Goal: Check status: Check status

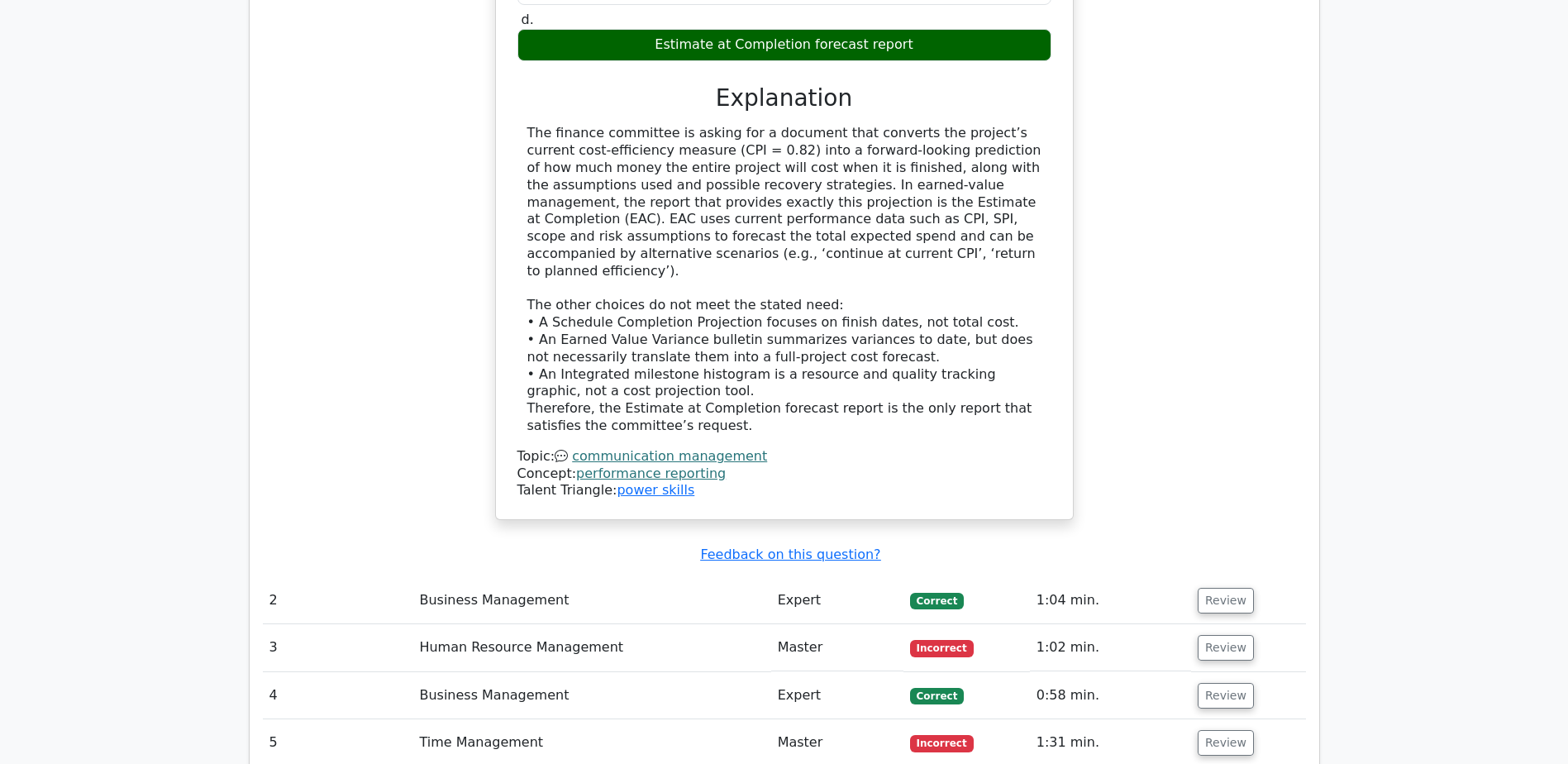
scroll to position [1871, 0]
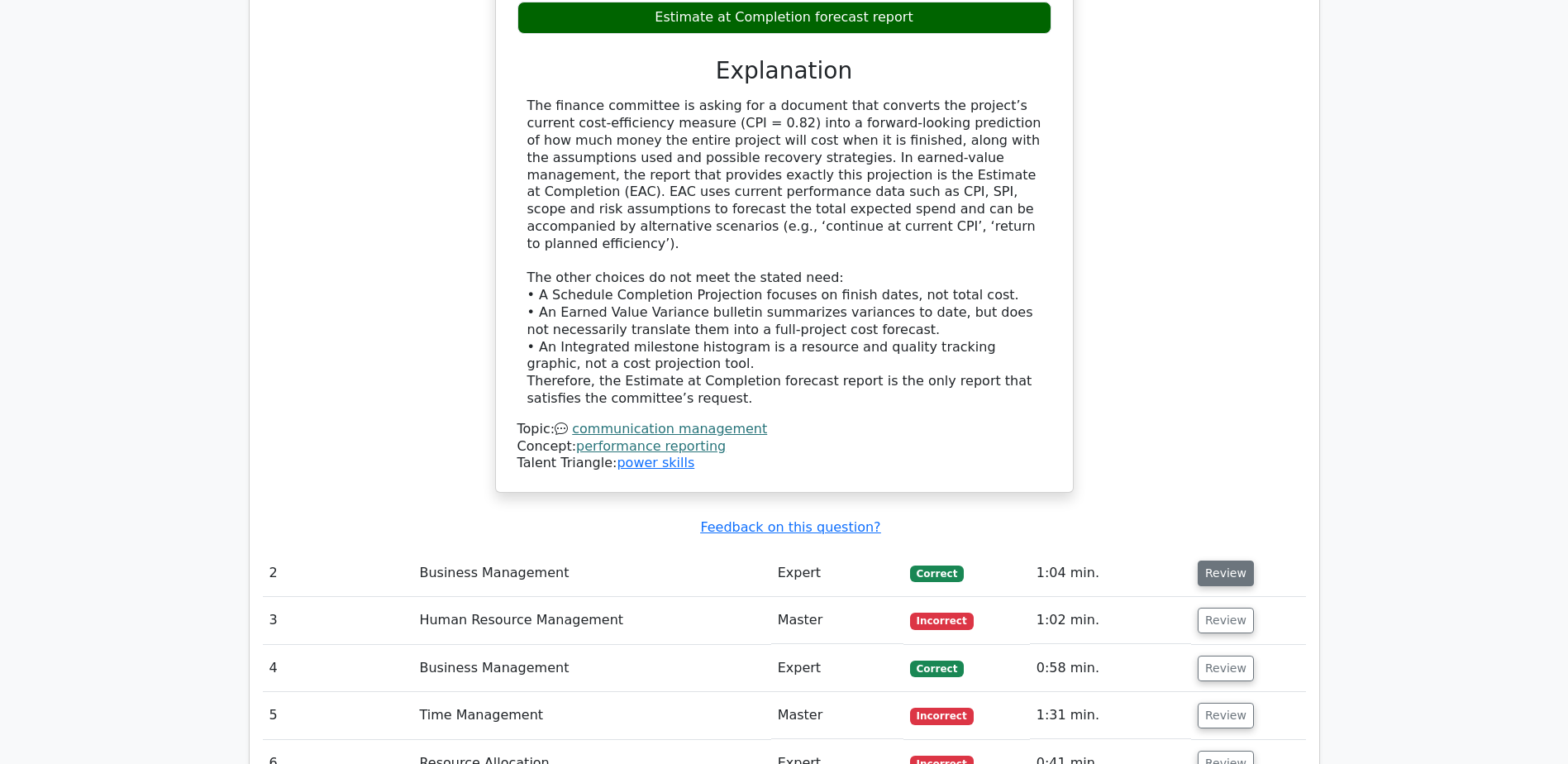
click at [1218, 561] on button "Review" at bounding box center [1226, 573] width 56 height 25
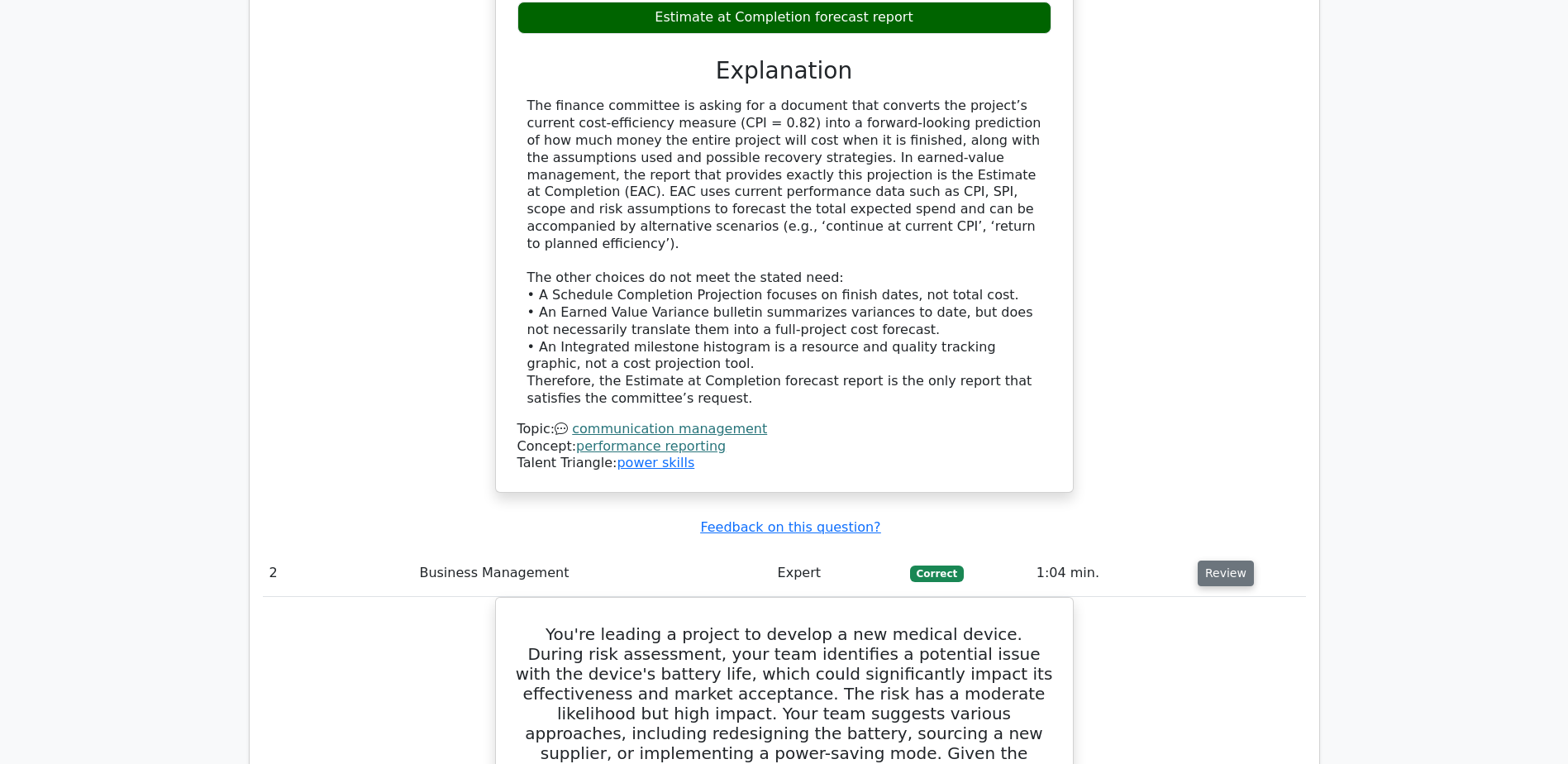
click at [1218, 561] on button "Review" at bounding box center [1226, 573] width 56 height 25
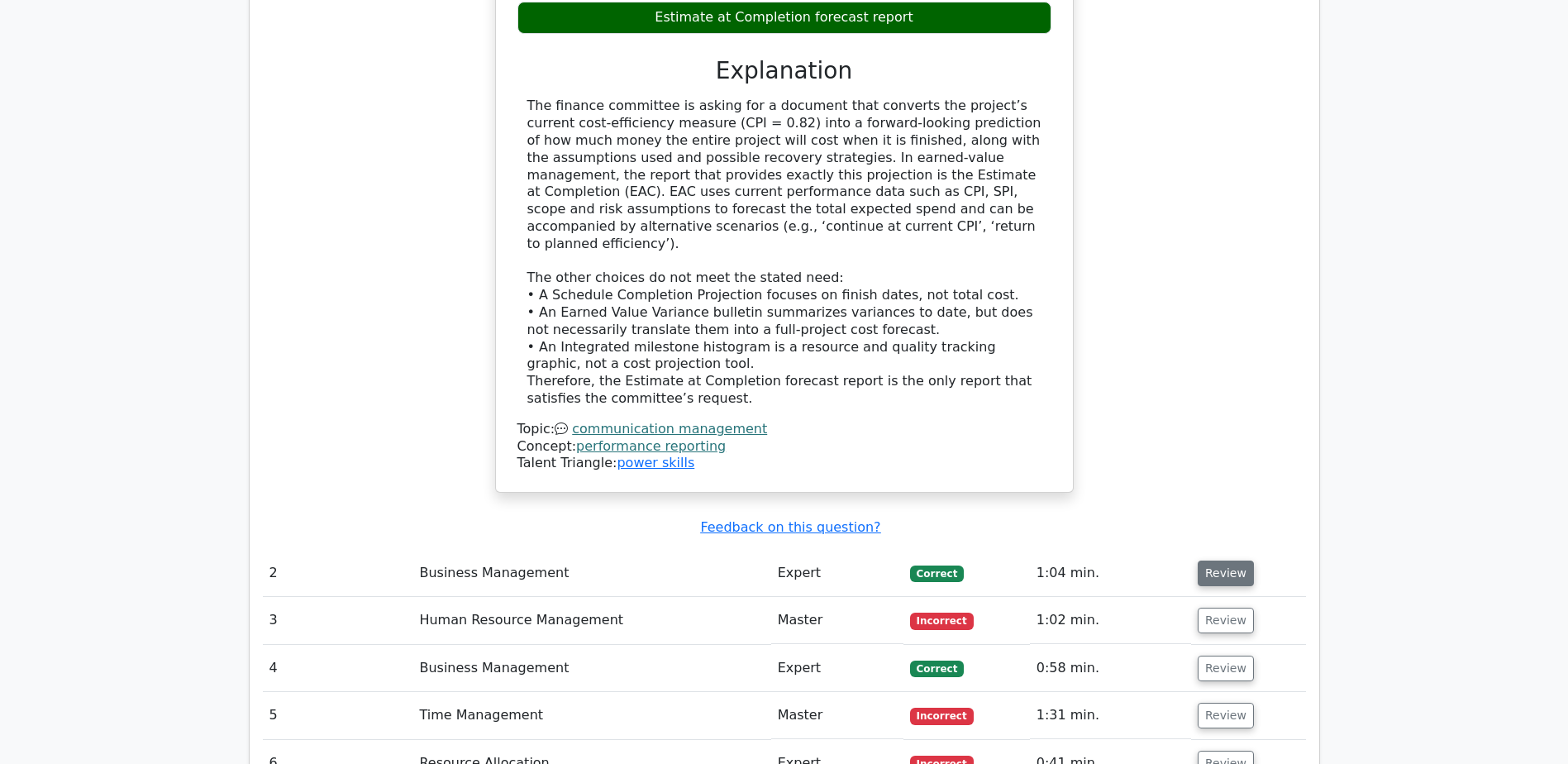
click at [1218, 561] on button "Review" at bounding box center [1226, 573] width 56 height 25
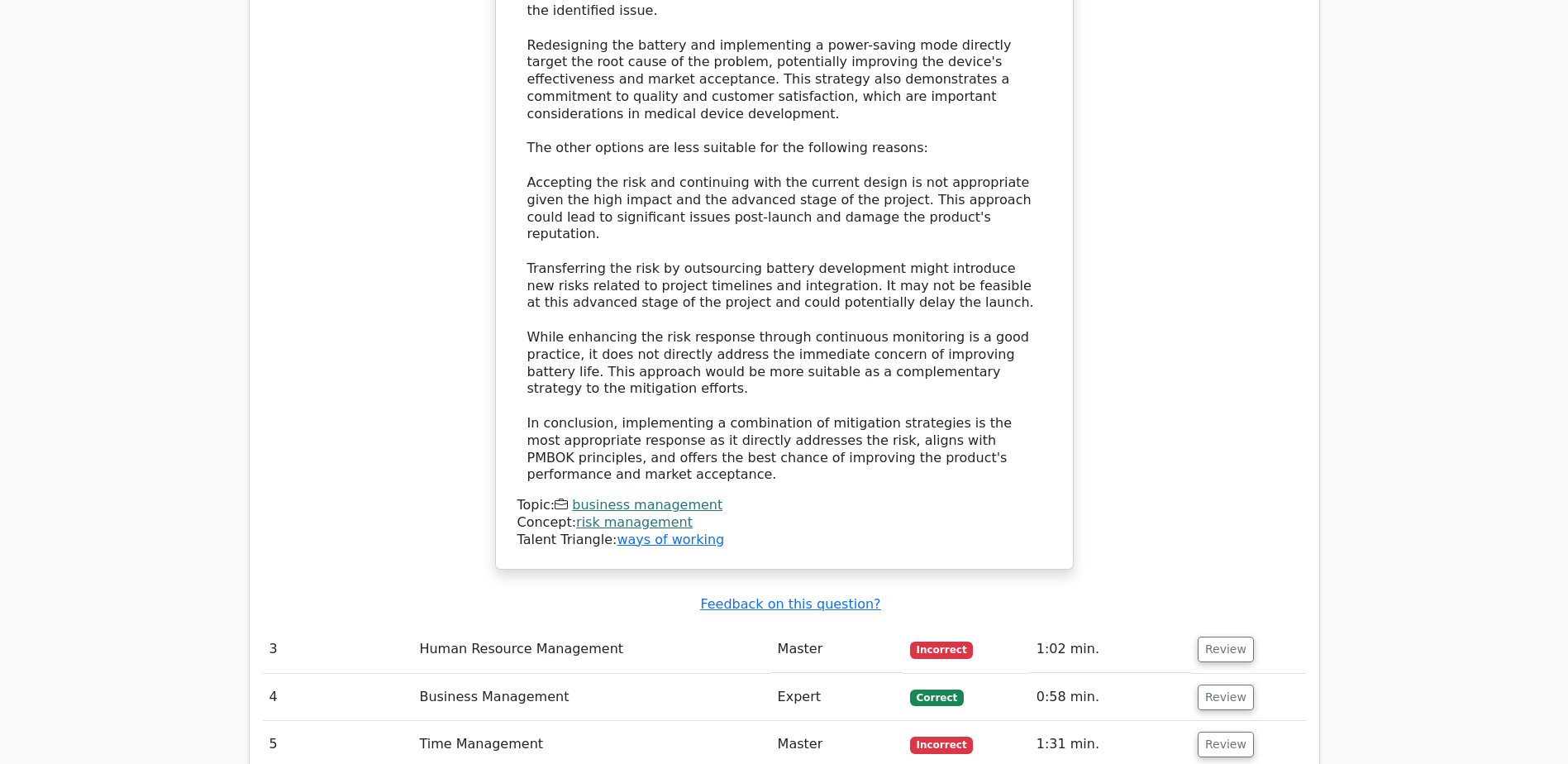
scroll to position [3276, 0]
click at [1215, 635] on button "Review" at bounding box center [1226, 648] width 56 height 25
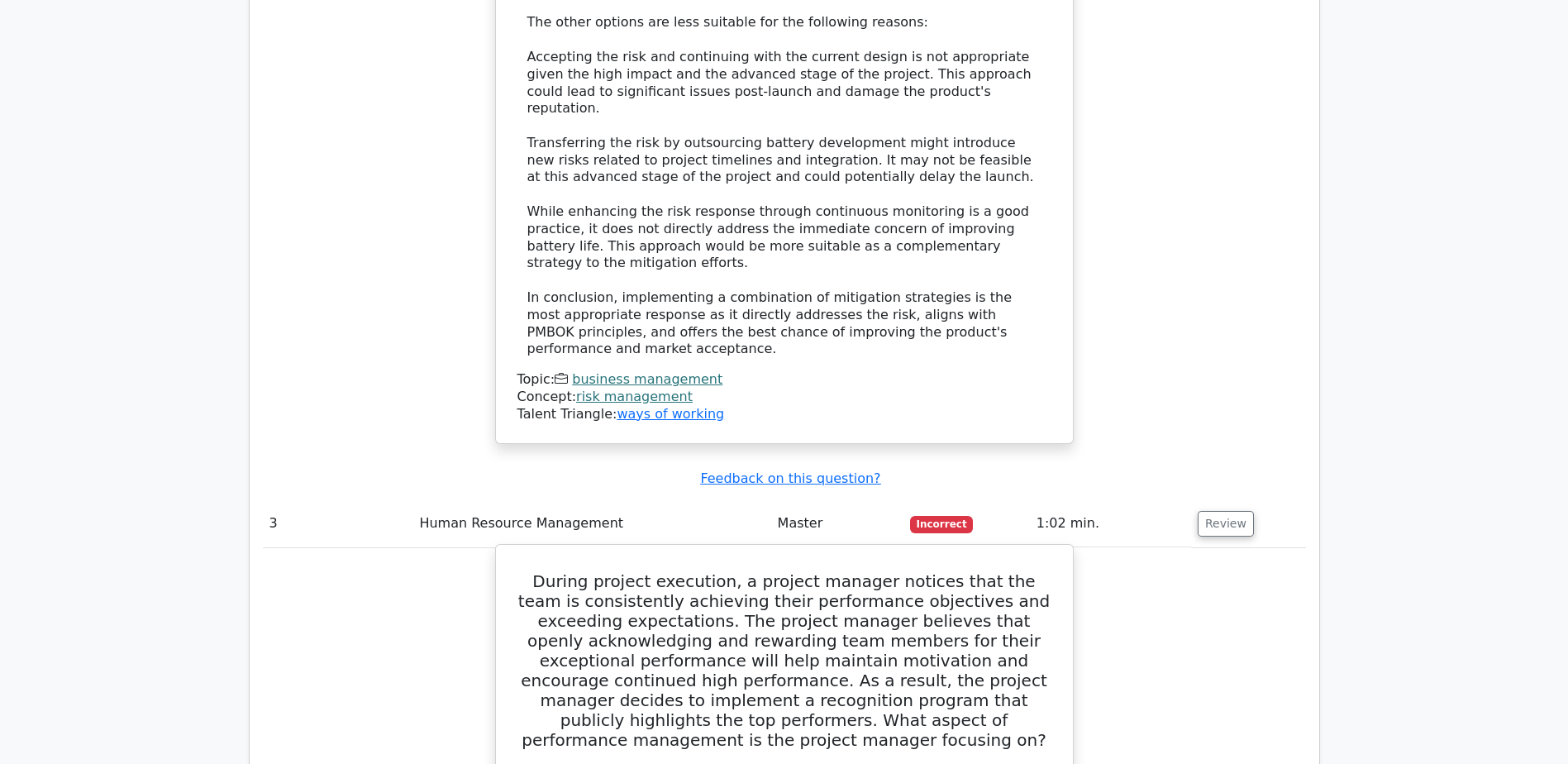
scroll to position [3524, 0]
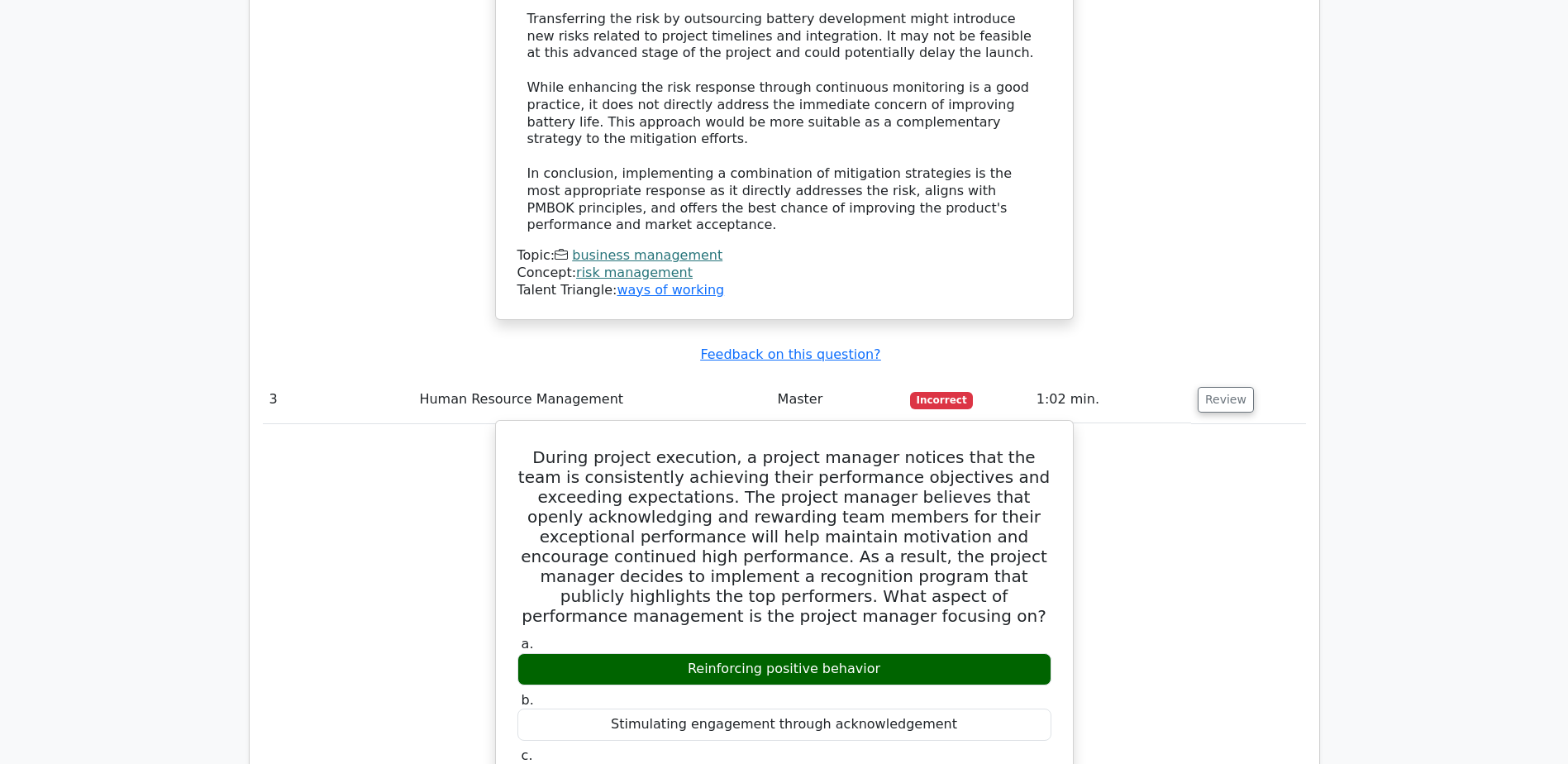
drag, startPoint x: 881, startPoint y: 407, endPoint x: 664, endPoint y: 411, distance: 217.0
click at [664, 653] on div "Reinforcing positive behavior" at bounding box center [784, 670] width 534 height 33
copy div "Reinforcing positive behavior"
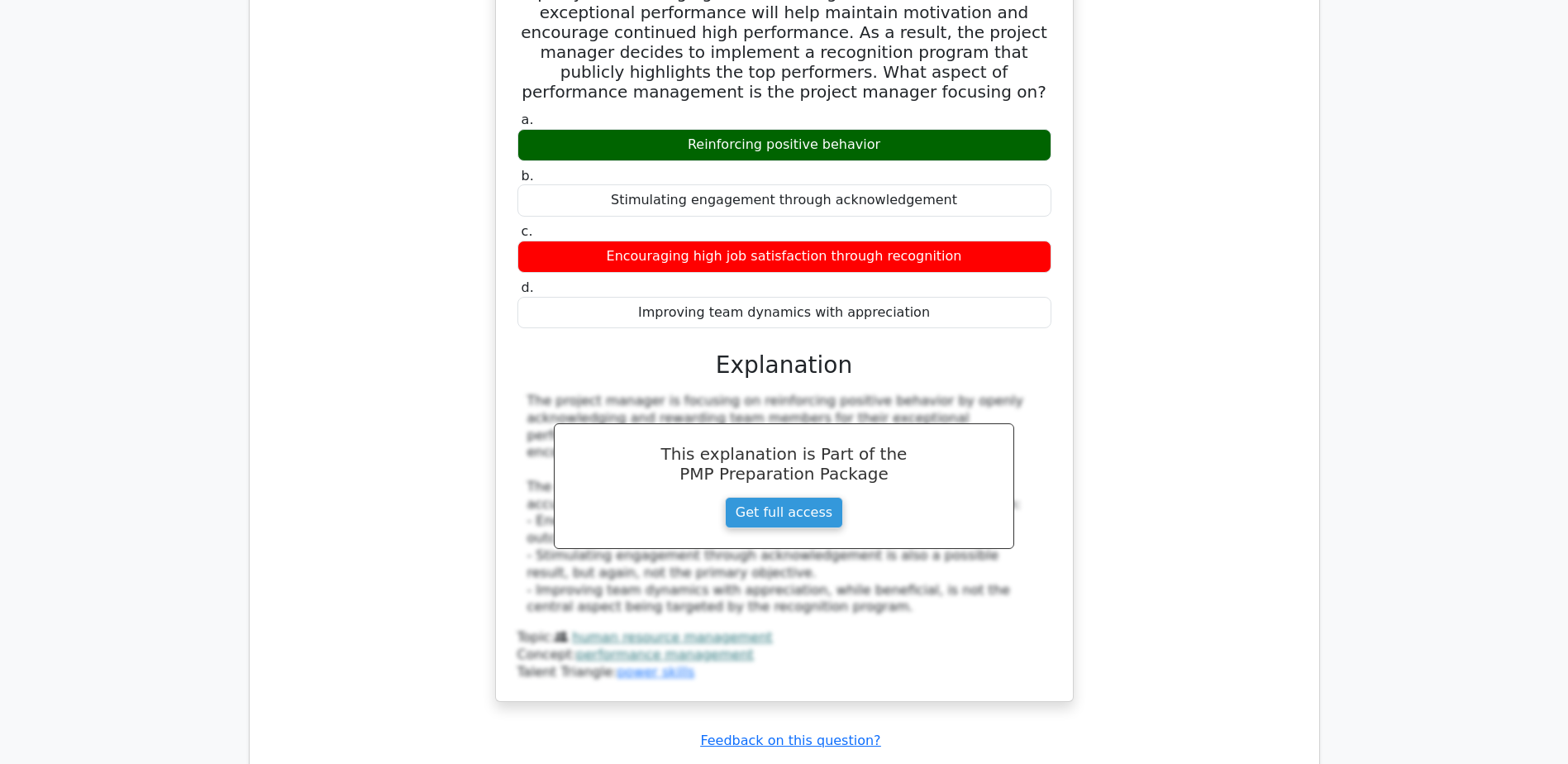
scroll to position [4103, 0]
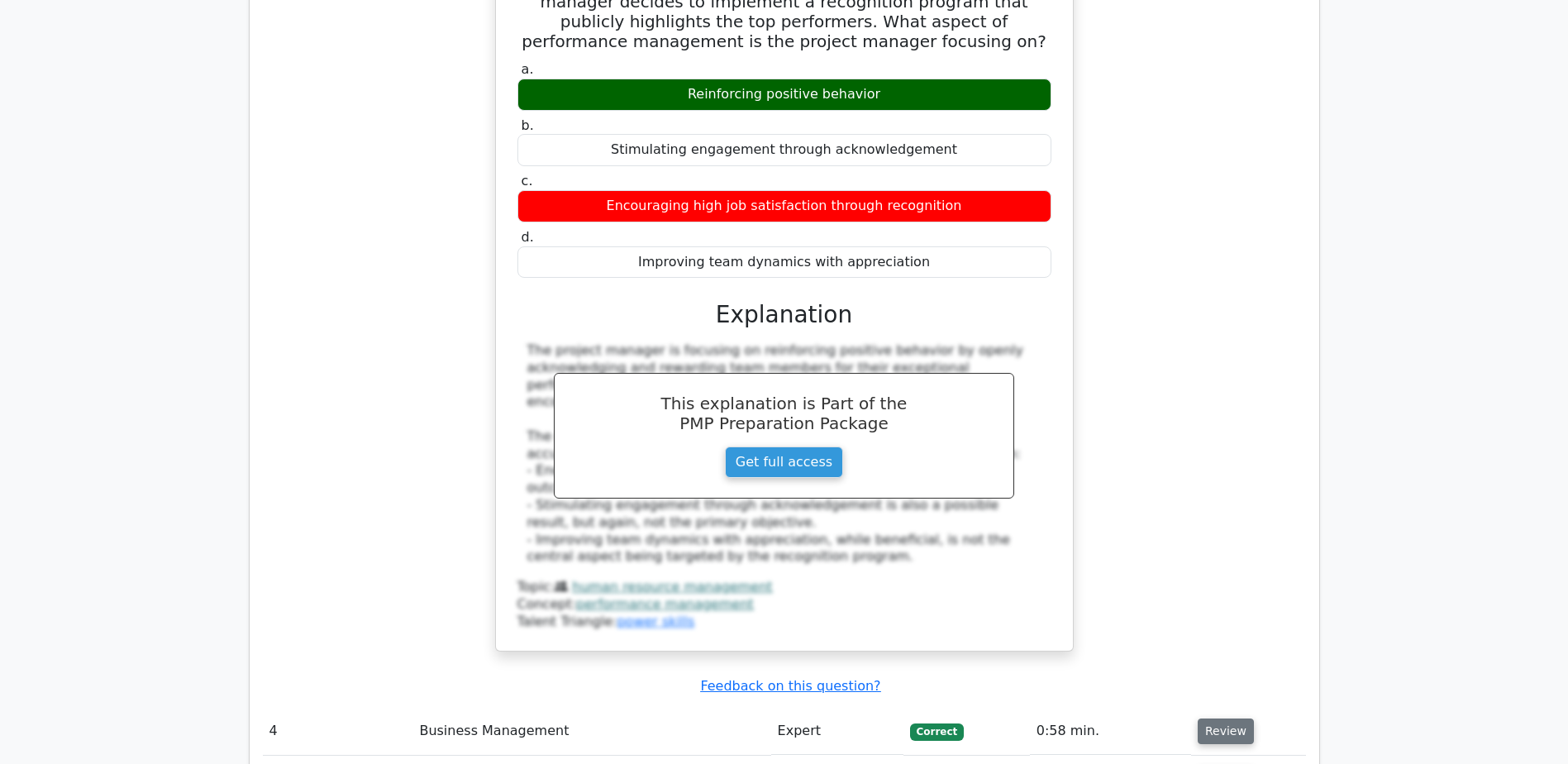
click at [1209, 719] on button "Review" at bounding box center [1226, 731] width 56 height 25
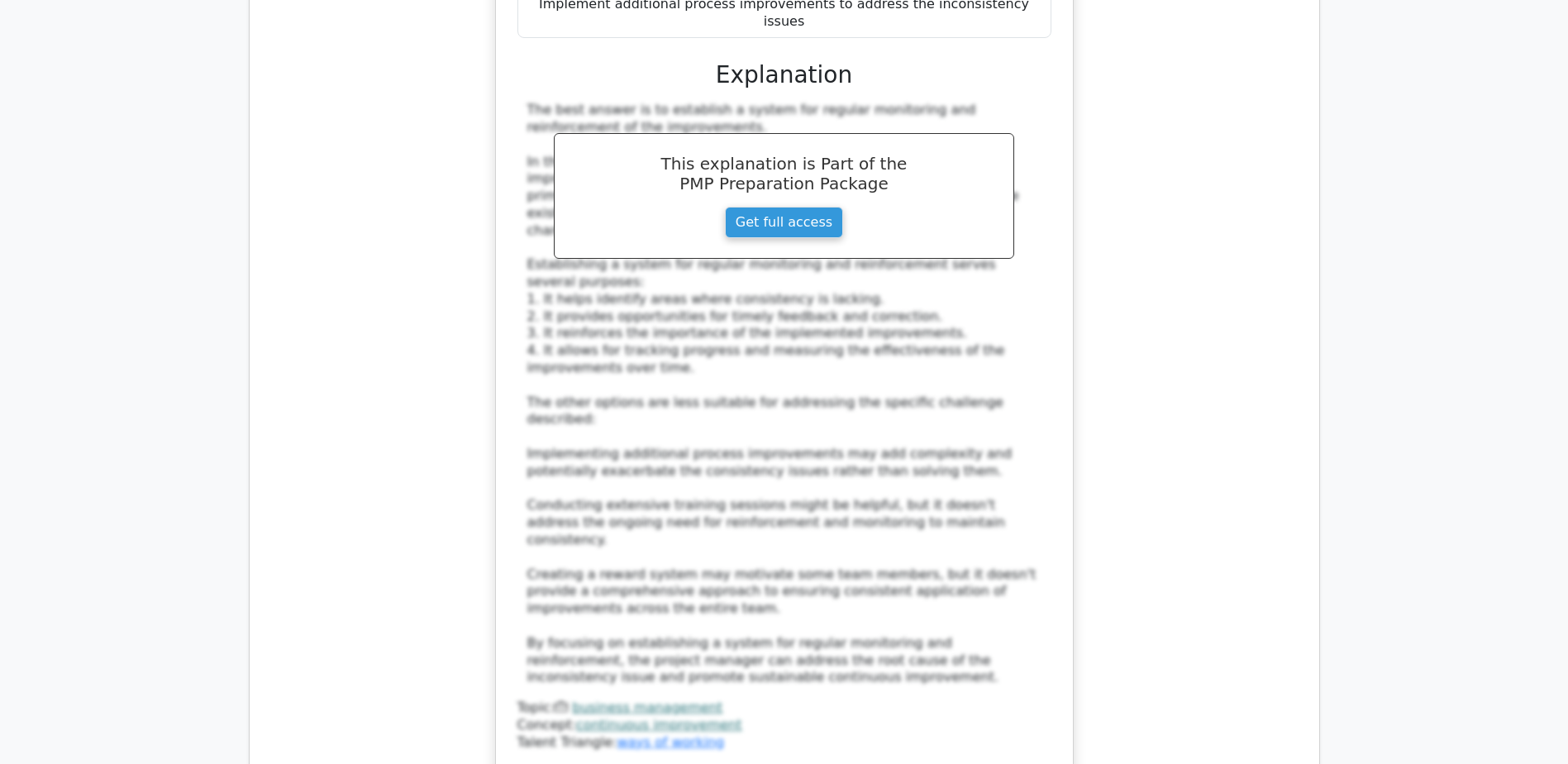
scroll to position [5343, 0]
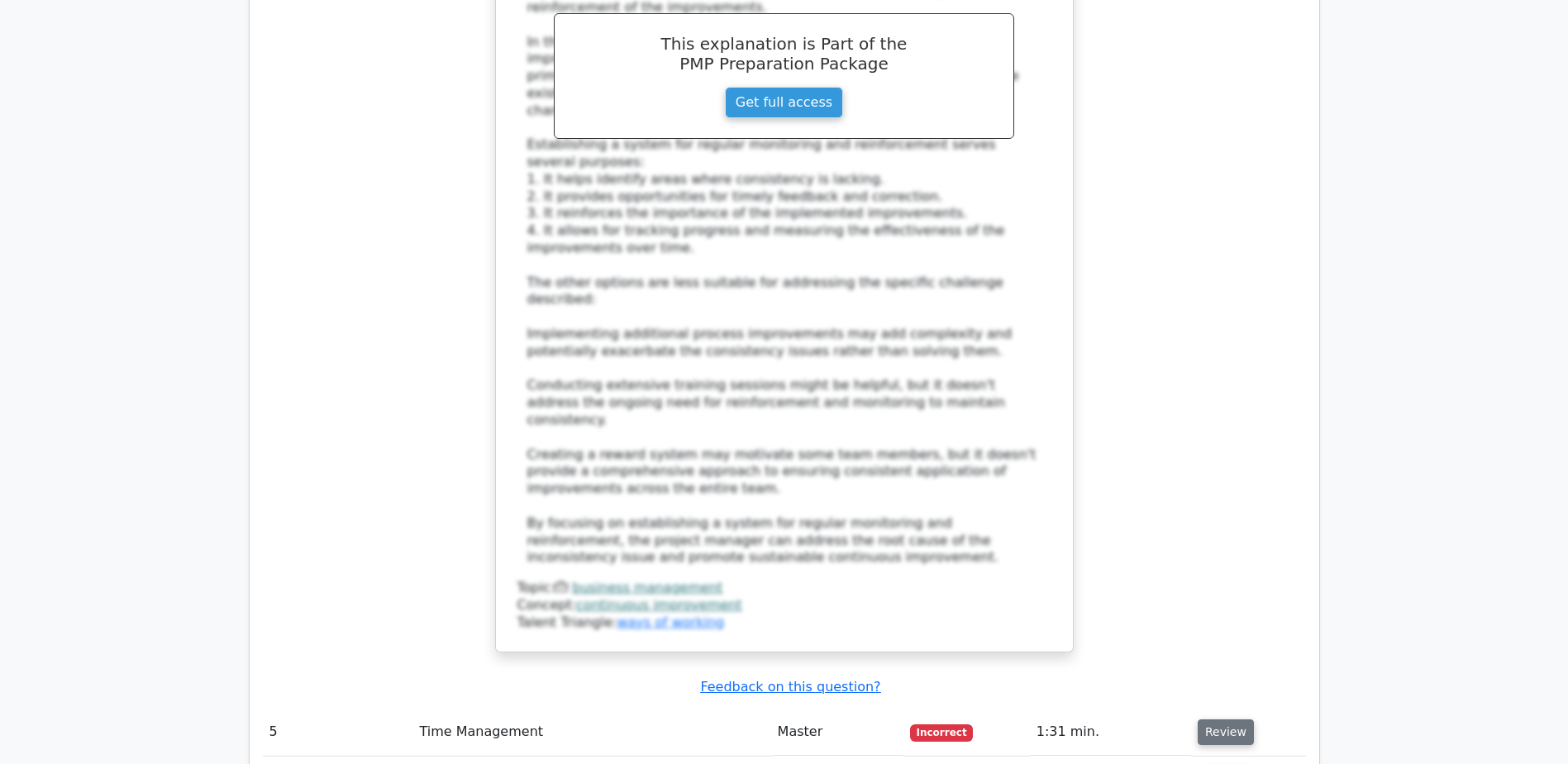
click at [1214, 720] on button "Review" at bounding box center [1226, 732] width 56 height 25
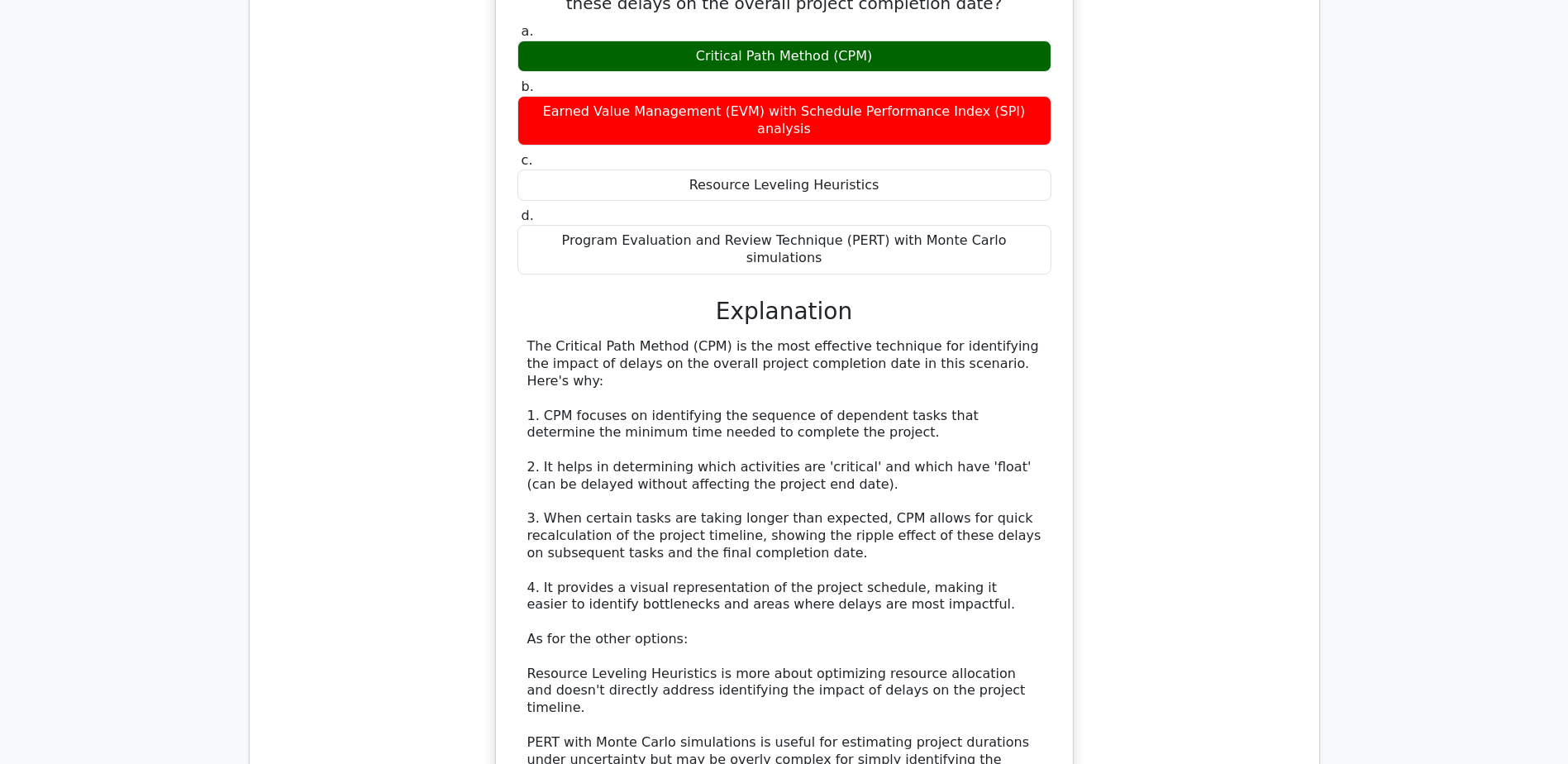
scroll to position [6252, 0]
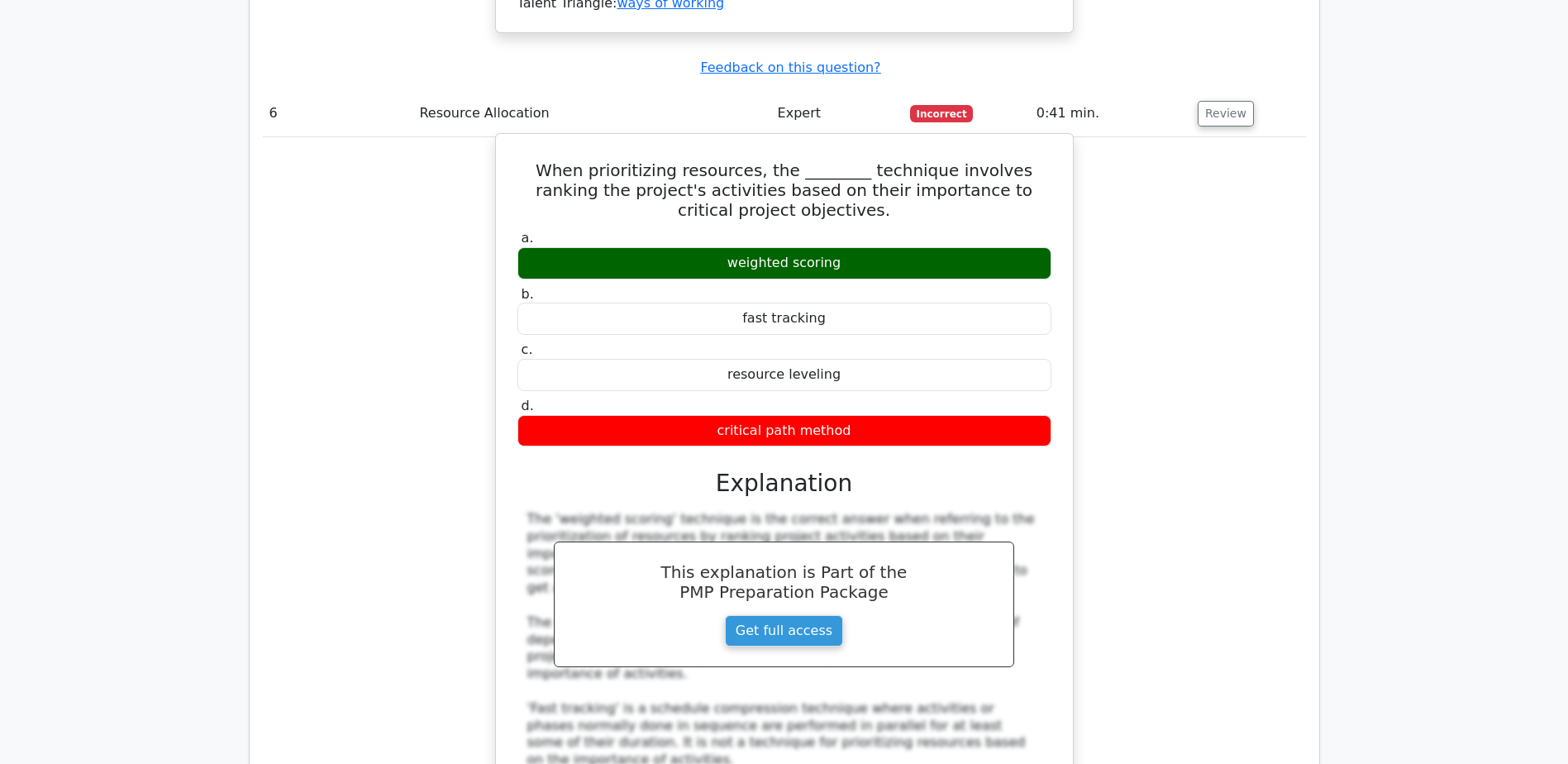
scroll to position [7244, 0]
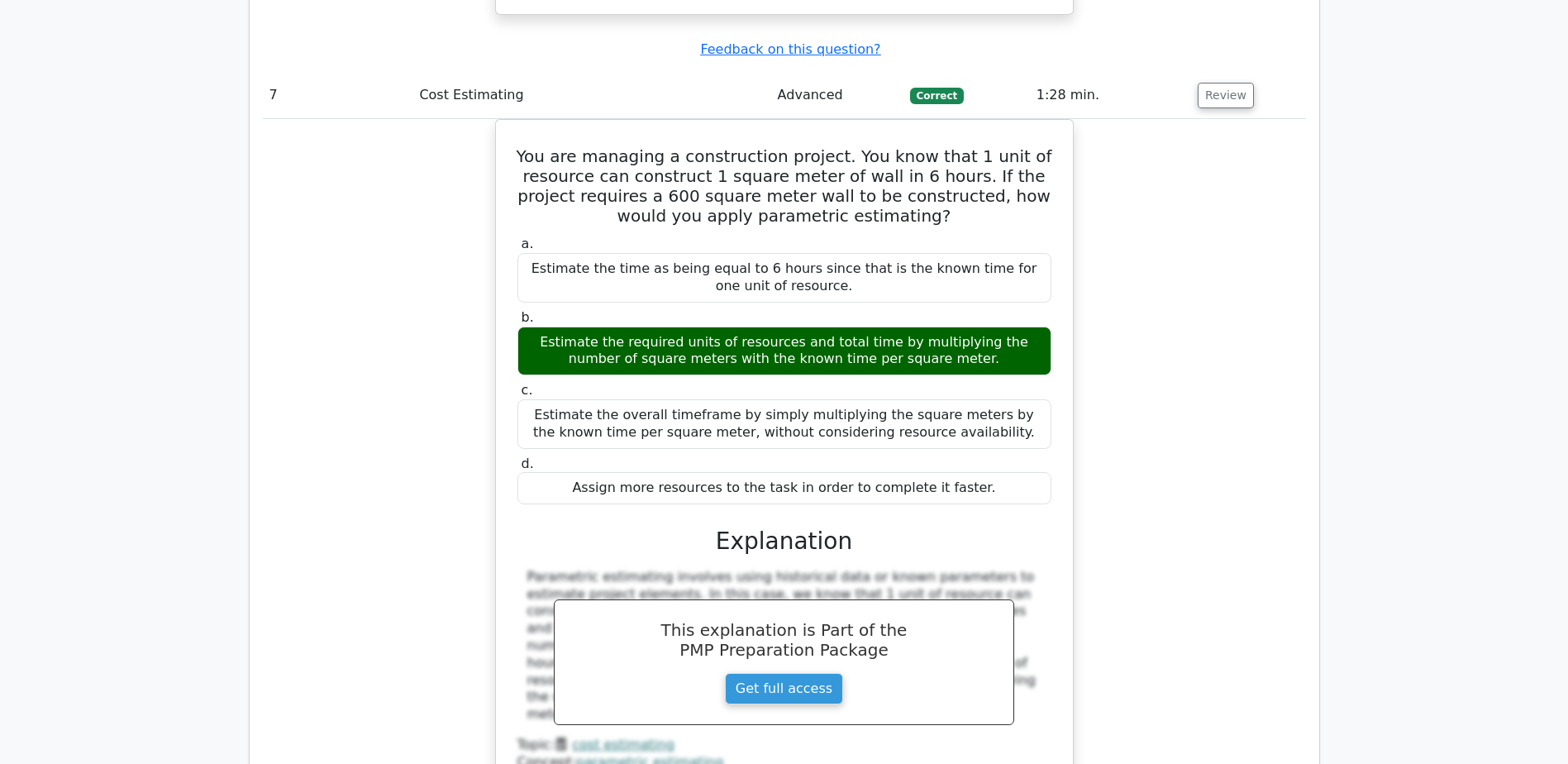
scroll to position [8154, 0]
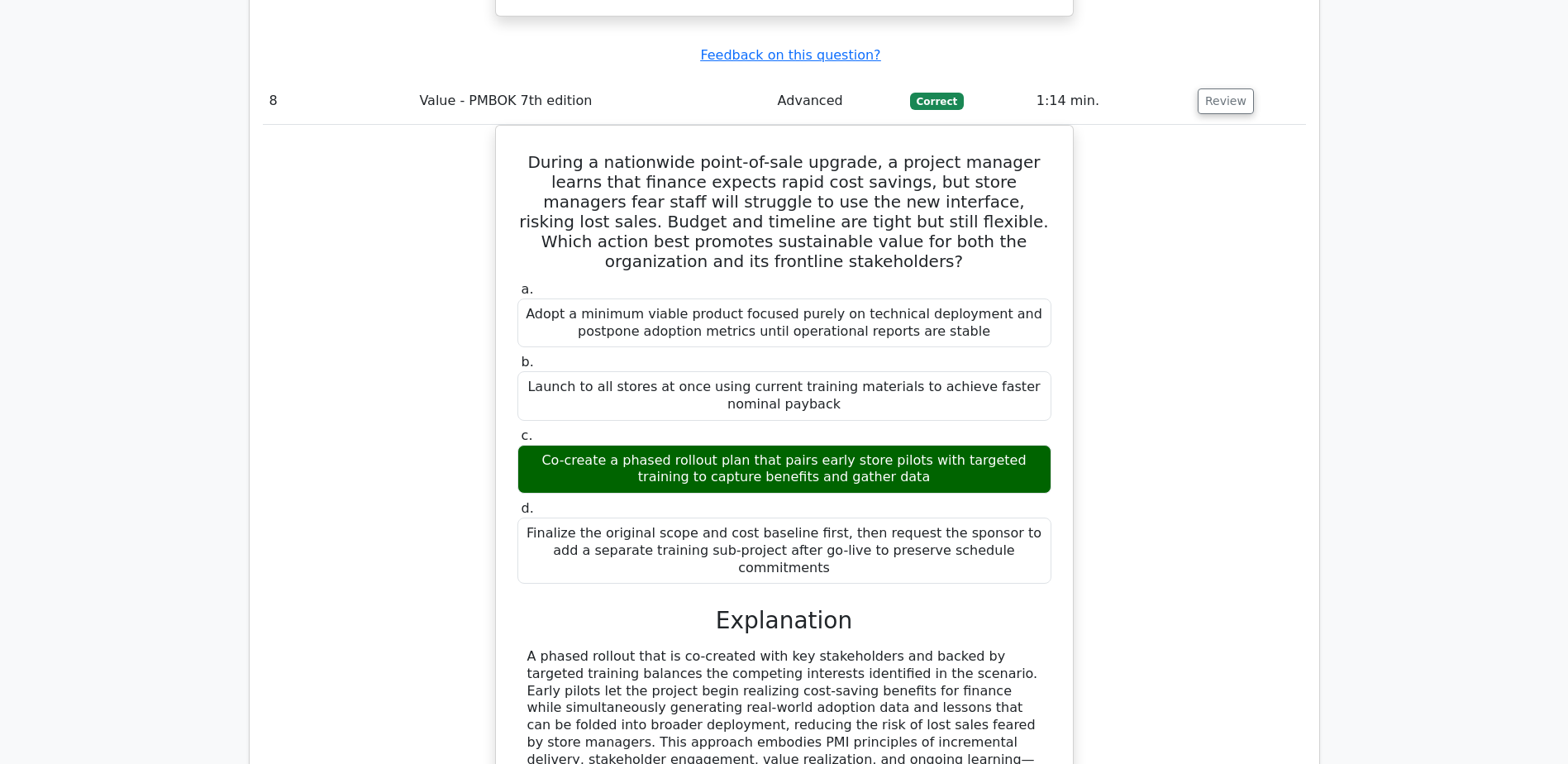
scroll to position [9447, 0]
